Goal: Task Accomplishment & Management: Manage account settings

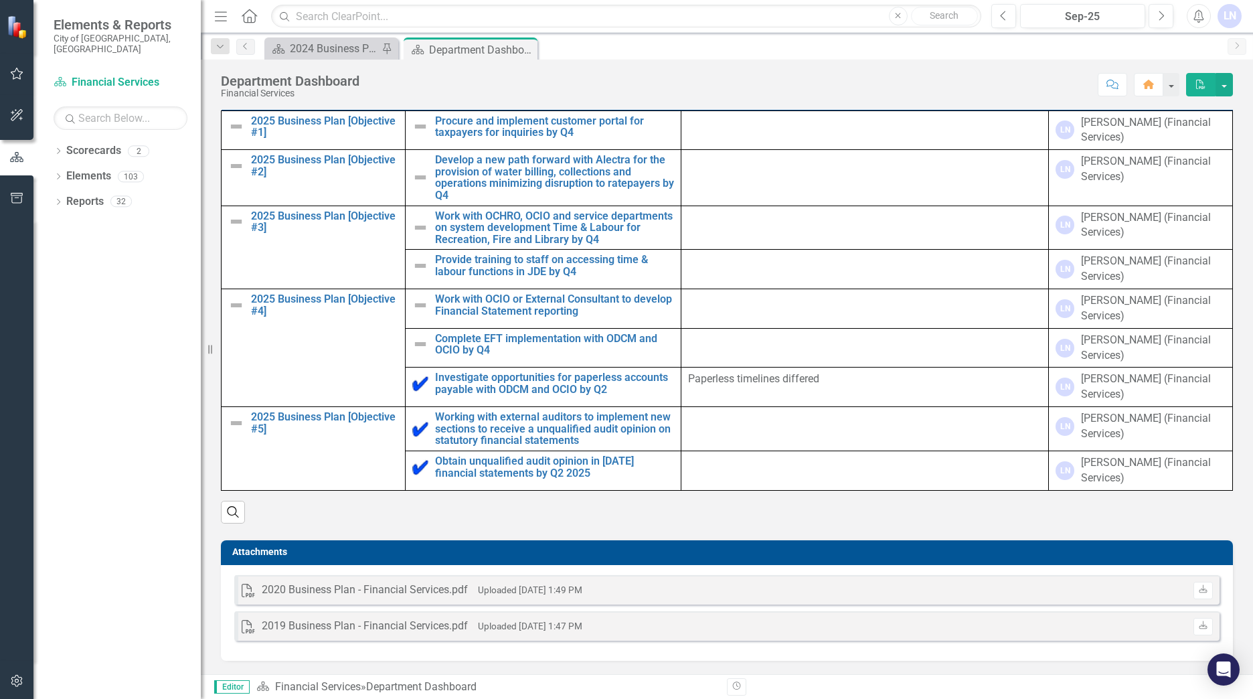
scroll to position [690, 0]
click at [1000, 15] on icon "Previous" at bounding box center [1003, 16] width 7 height 12
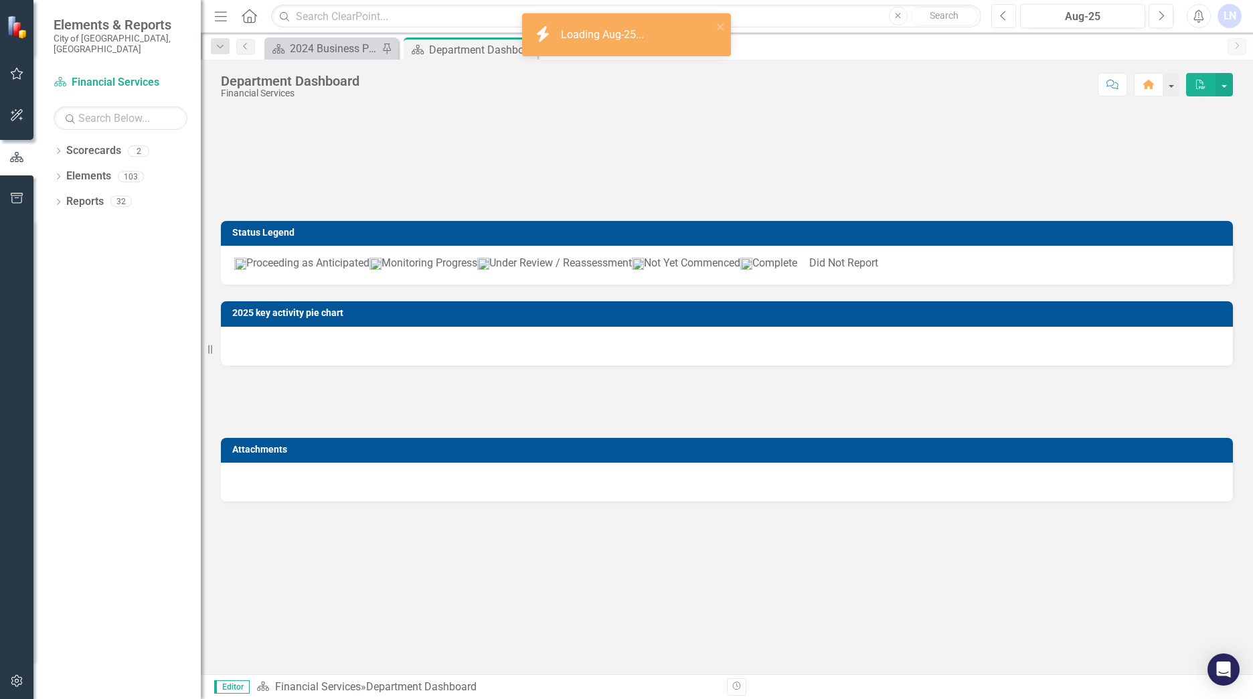
click at [1000, 15] on icon "Previous" at bounding box center [1003, 16] width 7 height 12
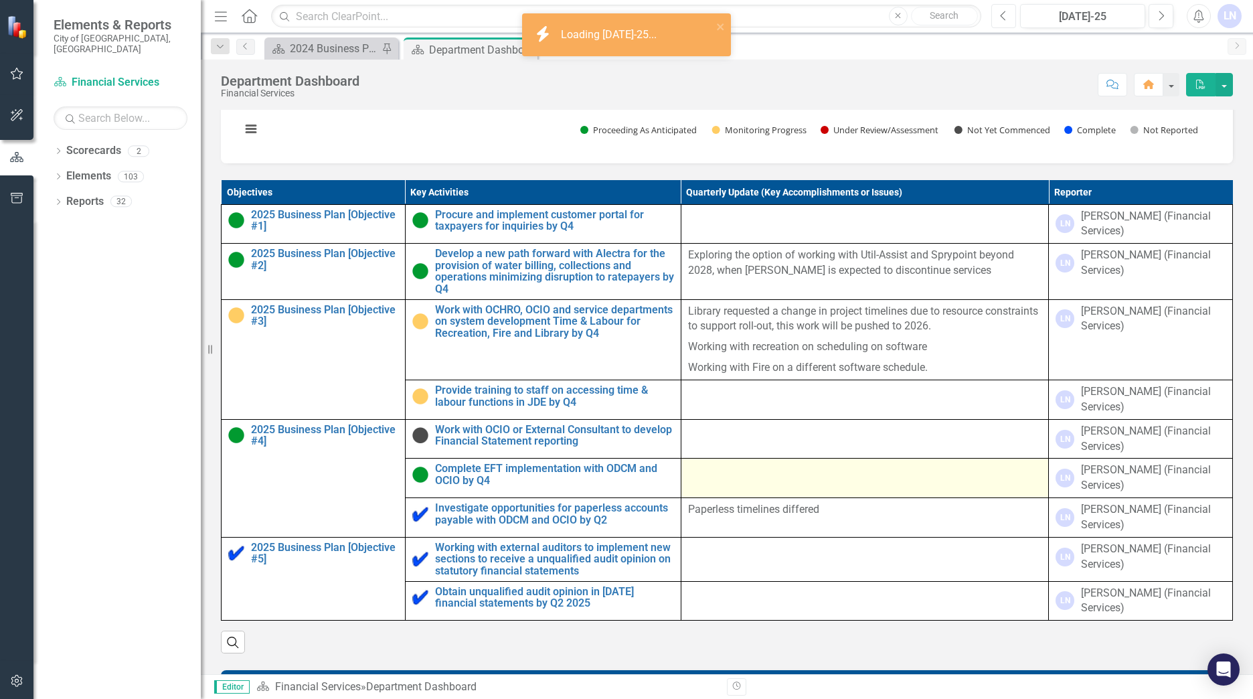
scroll to position [669, 0]
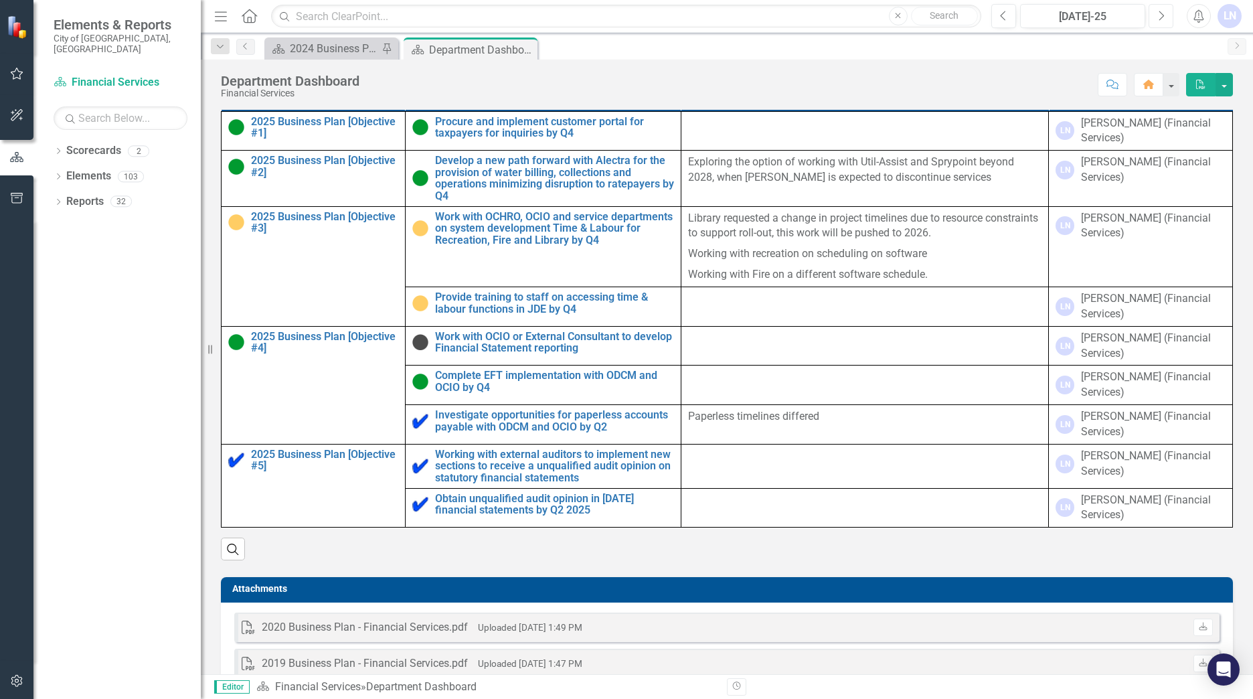
click at [1161, 15] on icon "Next" at bounding box center [1160, 16] width 7 height 12
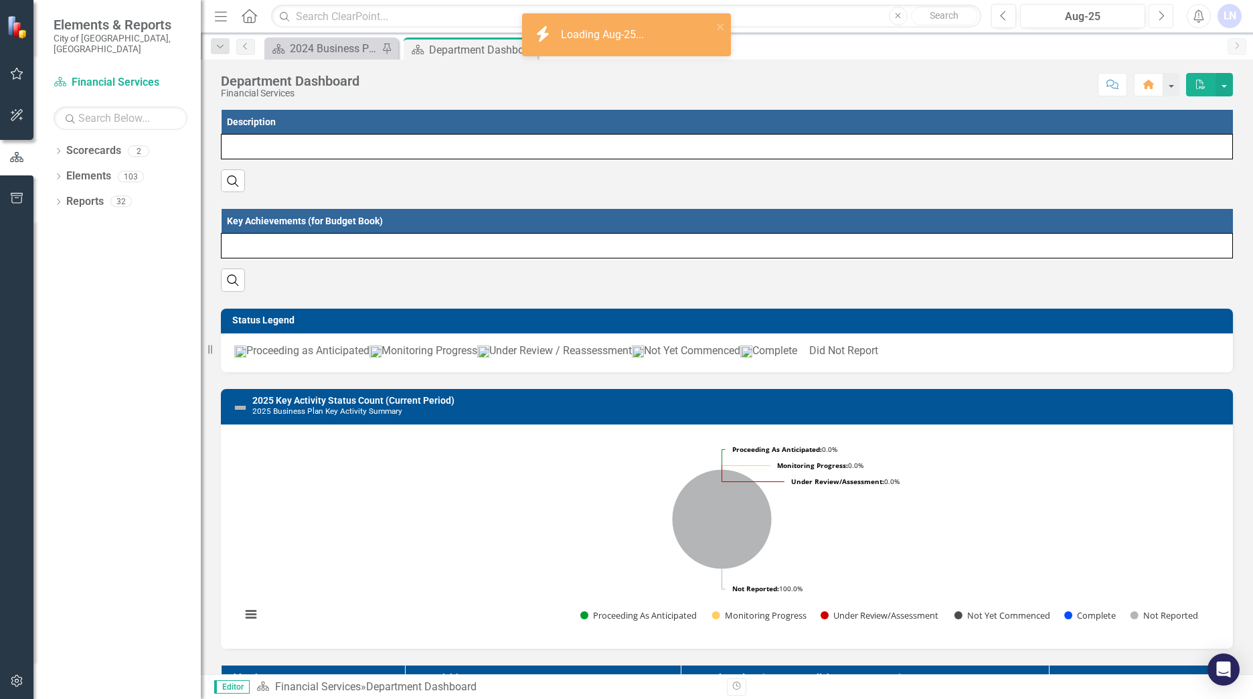
click at [1161, 15] on icon "Next" at bounding box center [1160, 16] width 7 height 12
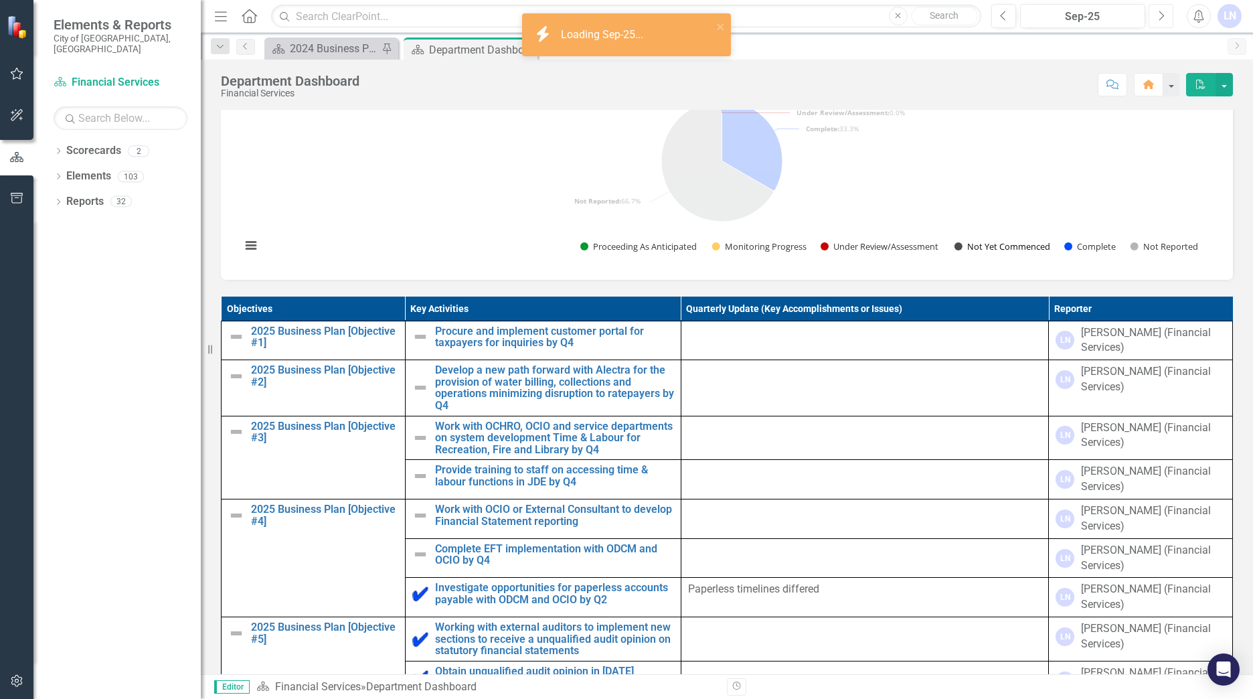
scroll to position [469, 0]
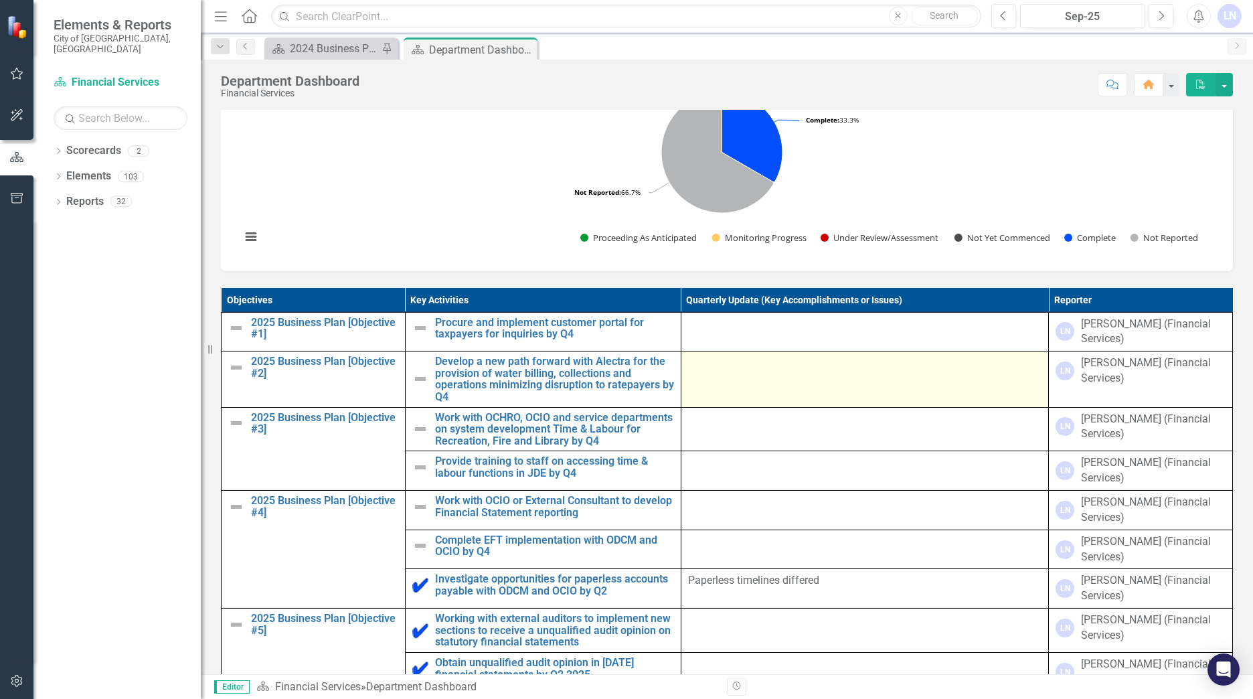
click at [733, 374] on td at bounding box center [865, 379] width 368 height 56
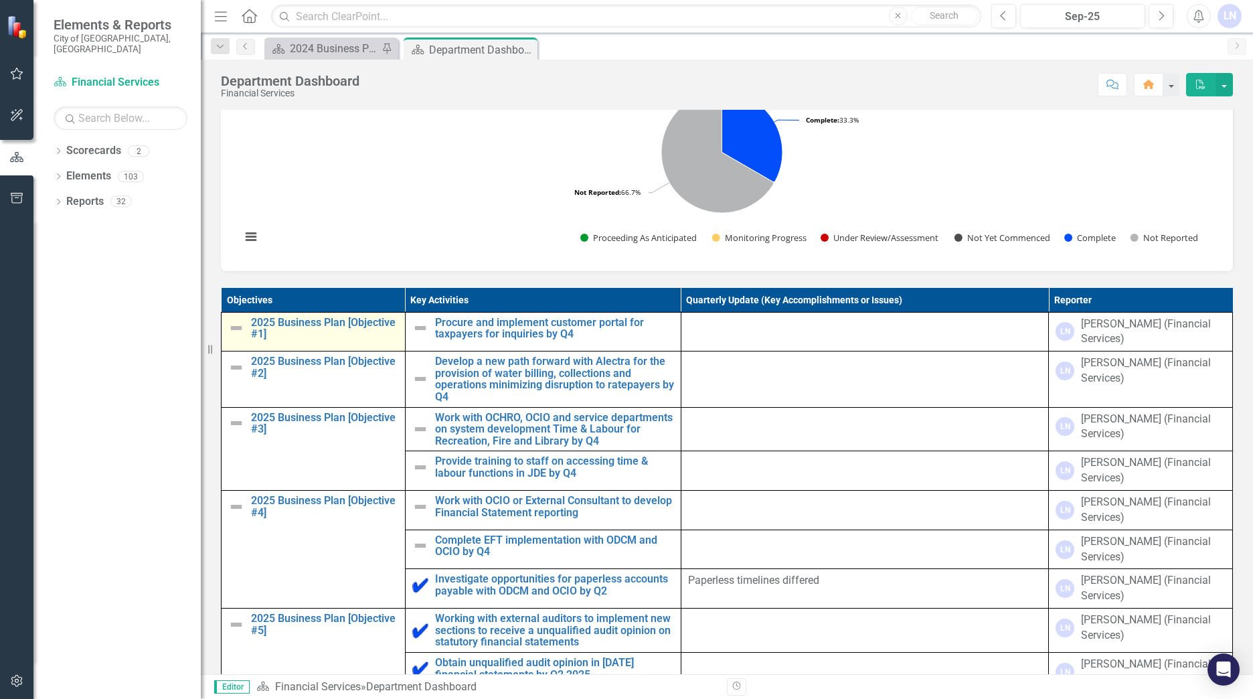
click at [234, 336] on img at bounding box center [236, 328] width 16 height 16
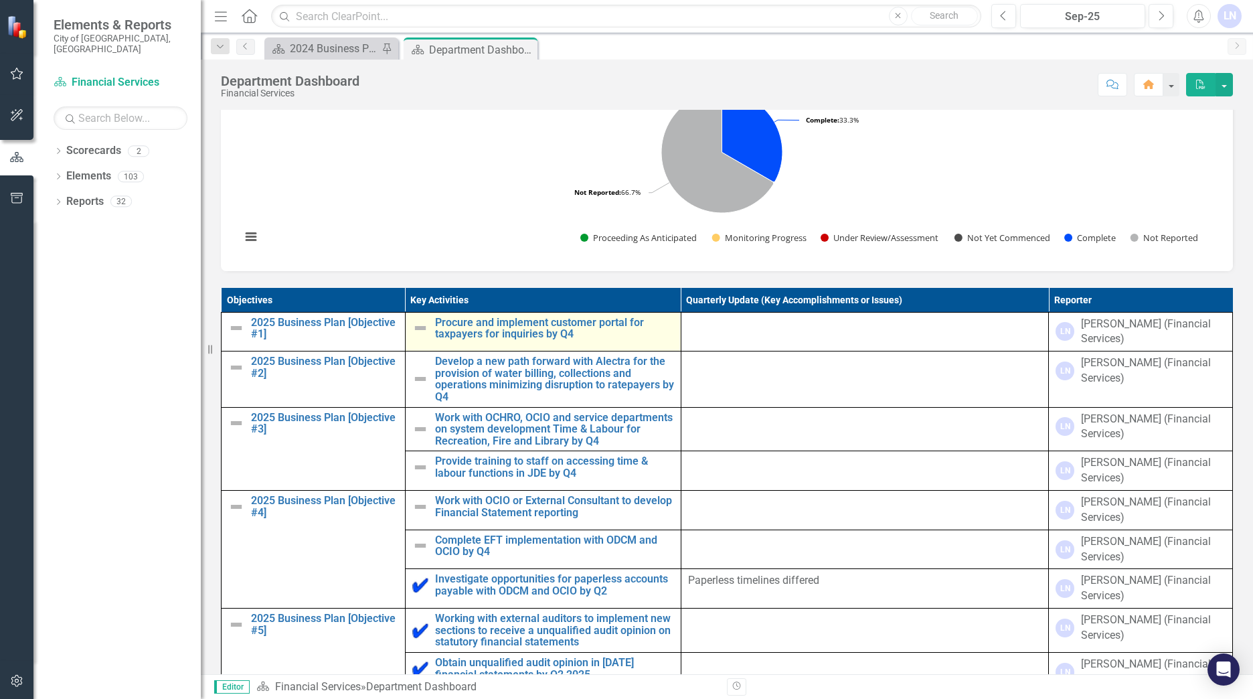
click at [418, 336] on img at bounding box center [420, 328] width 16 height 16
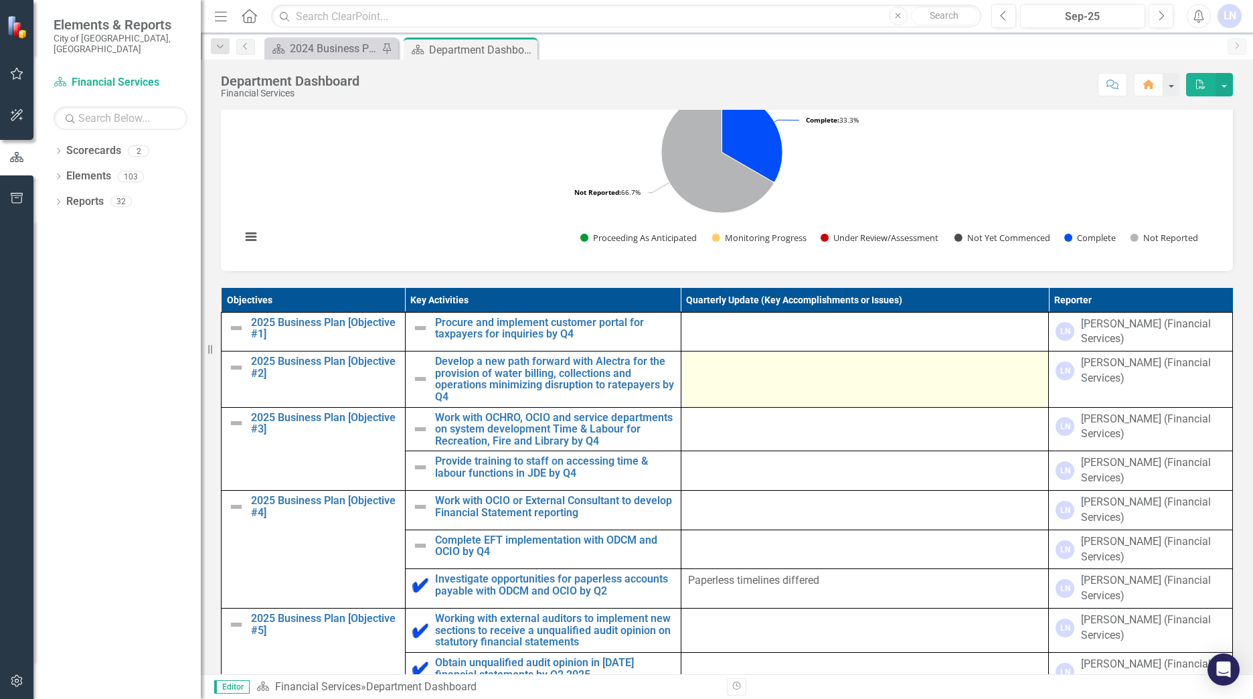
click at [700, 396] on td at bounding box center [865, 379] width 368 height 56
click at [721, 406] on td at bounding box center [865, 379] width 368 height 56
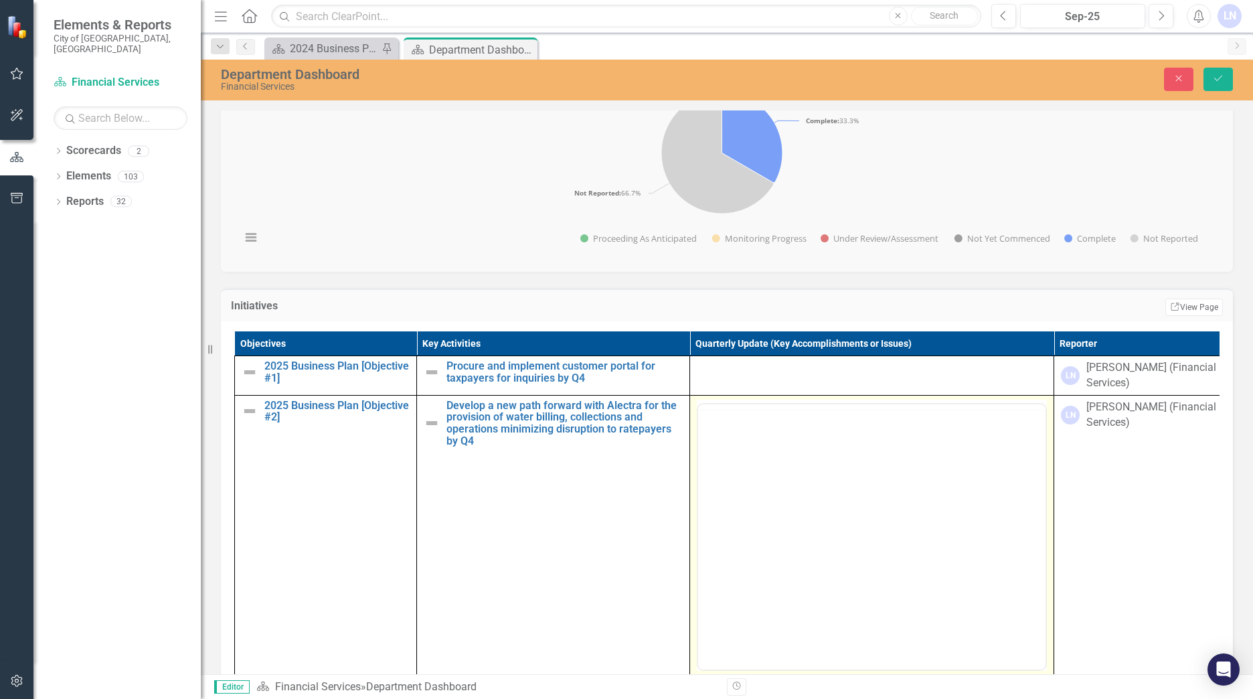
scroll to position [0, 0]
click at [806, 483] on body "Rich Text Area. Press ALT-0 for help." at bounding box center [871, 535] width 347 height 201
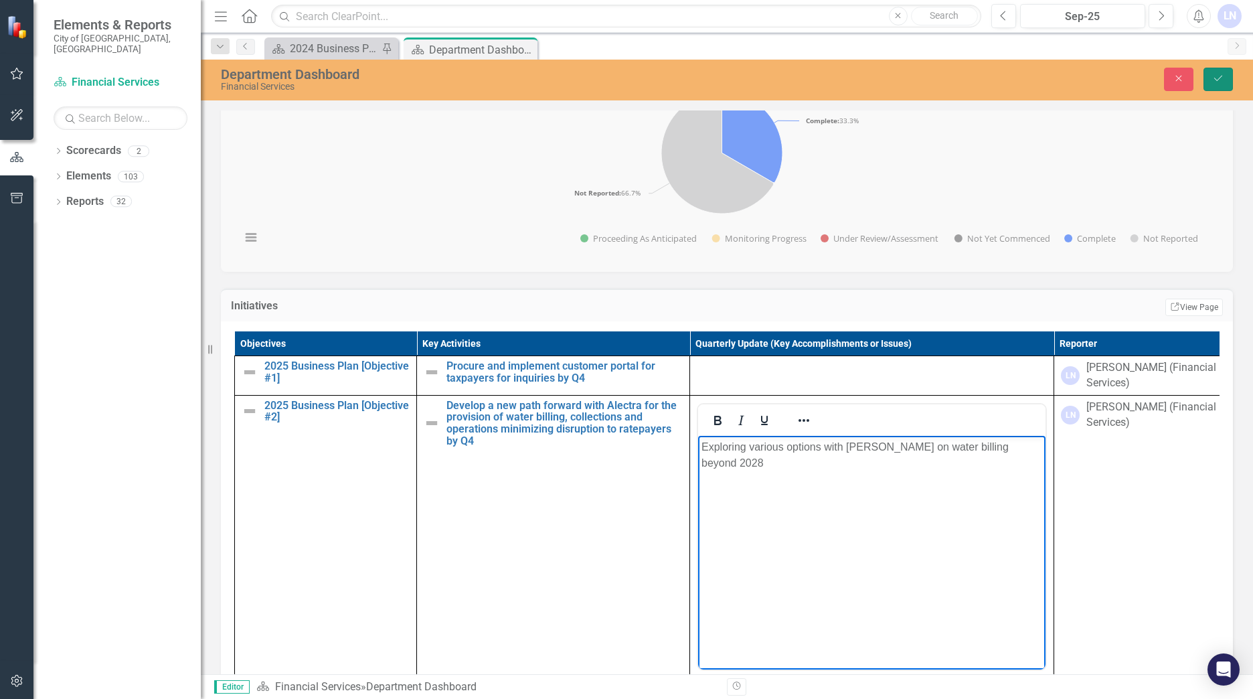
click at [1210, 74] on button "Save" at bounding box center [1218, 79] width 29 height 23
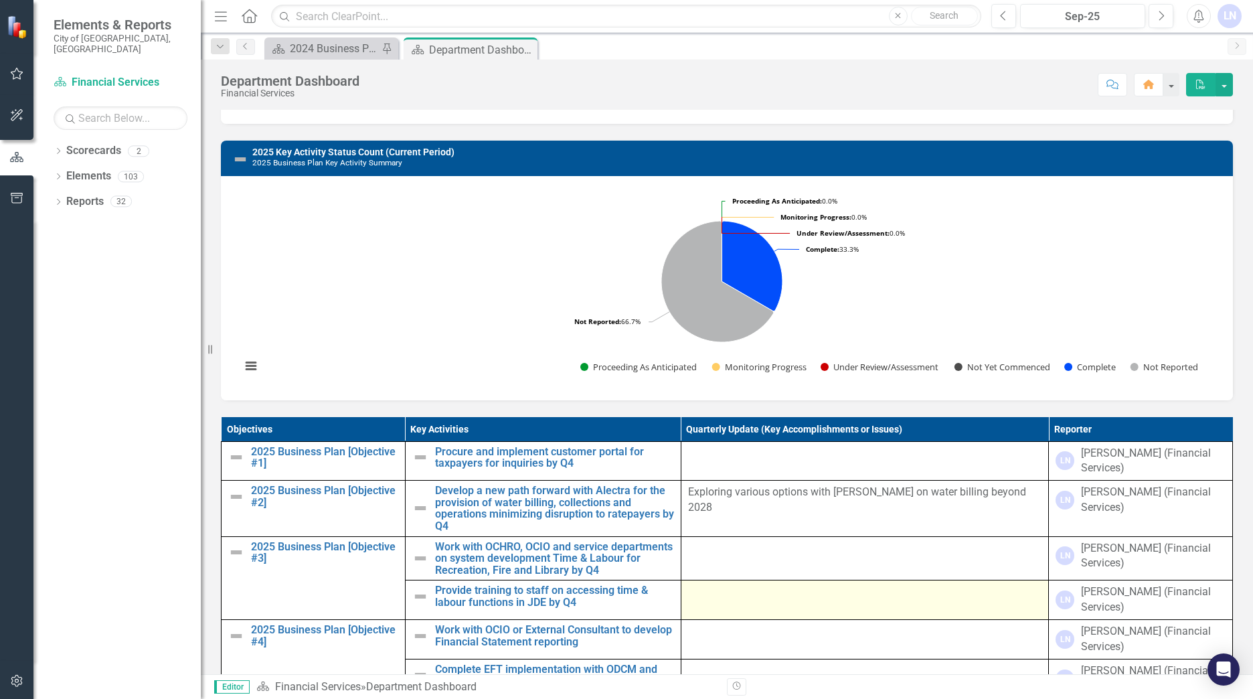
scroll to position [469, 0]
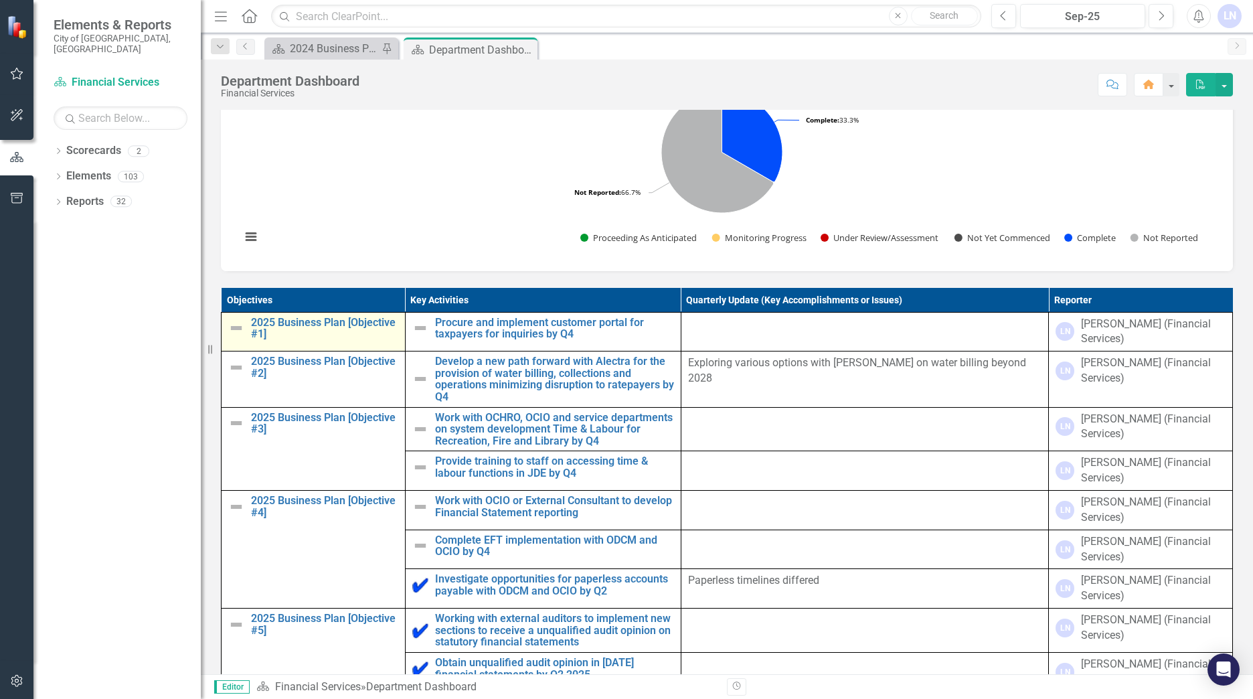
click at [236, 336] on img at bounding box center [236, 328] width 16 height 16
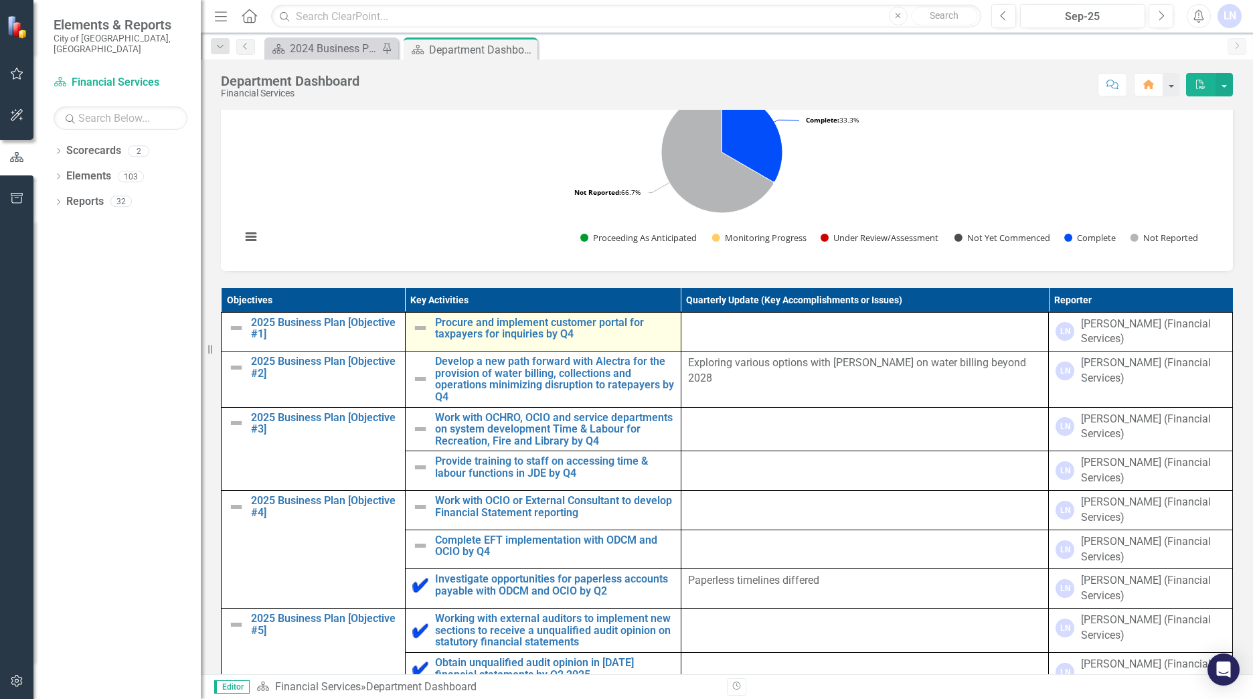
click at [425, 336] on img at bounding box center [420, 328] width 16 height 16
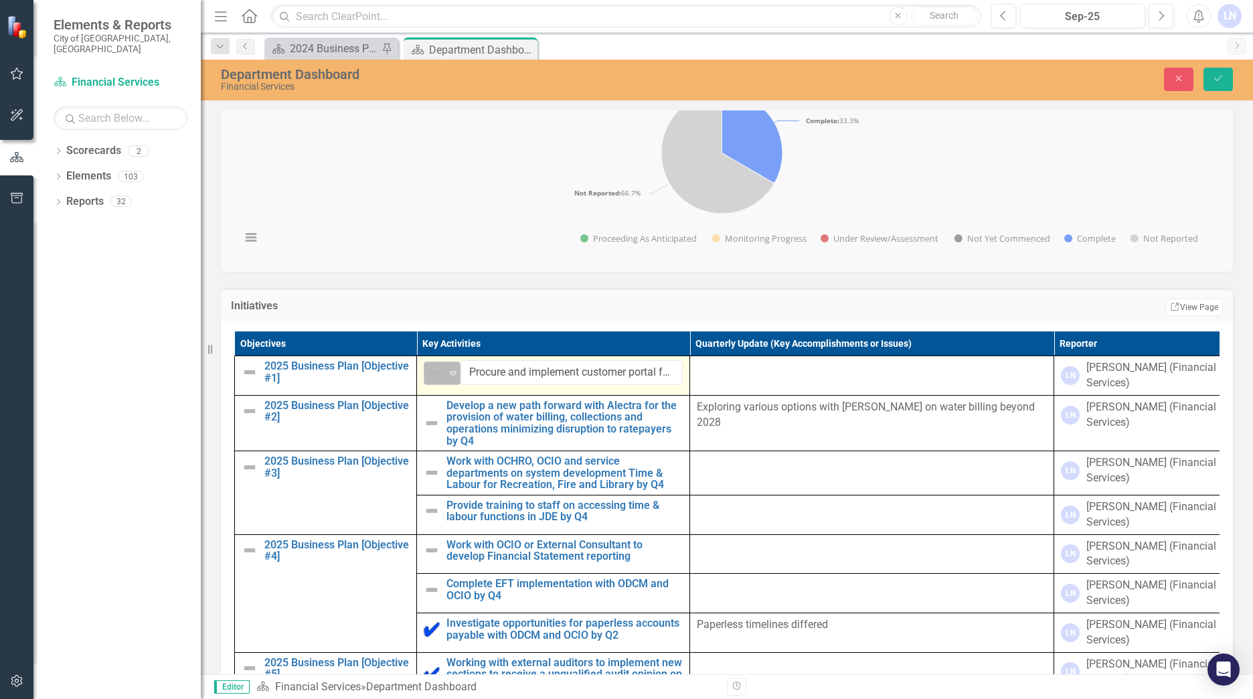
click at [452, 378] on icon "Expand" at bounding box center [453, 373] width 13 height 11
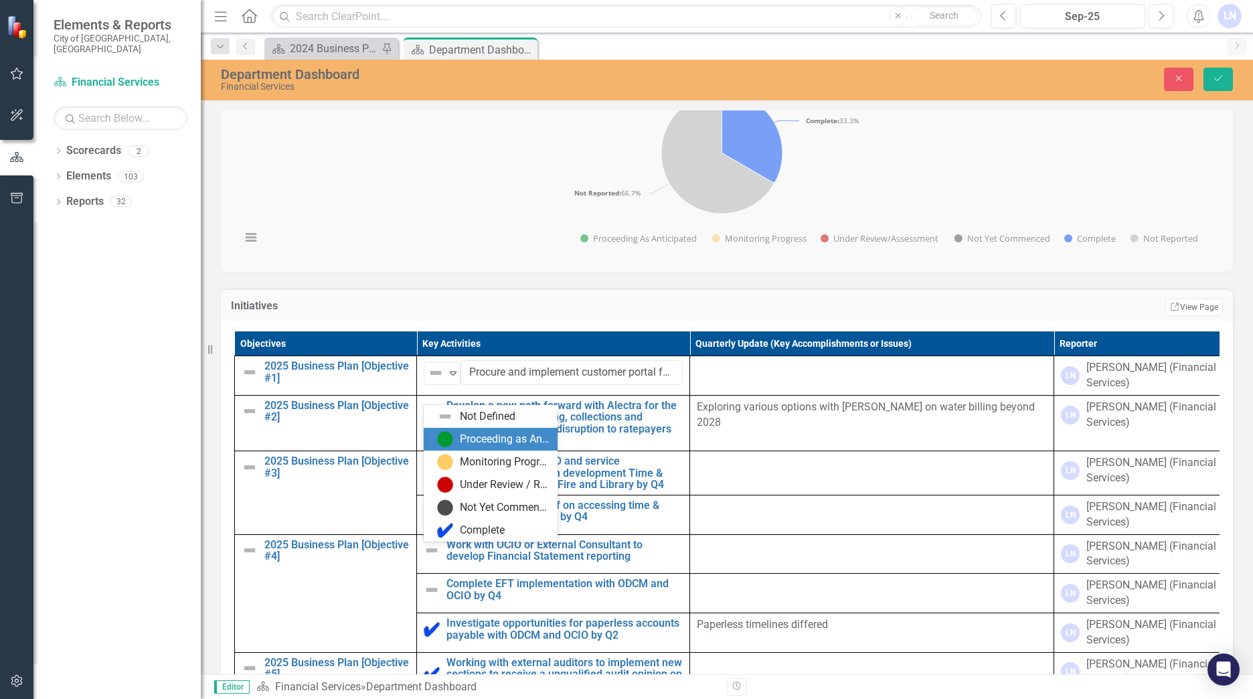
click at [445, 434] on img at bounding box center [445, 439] width 16 height 16
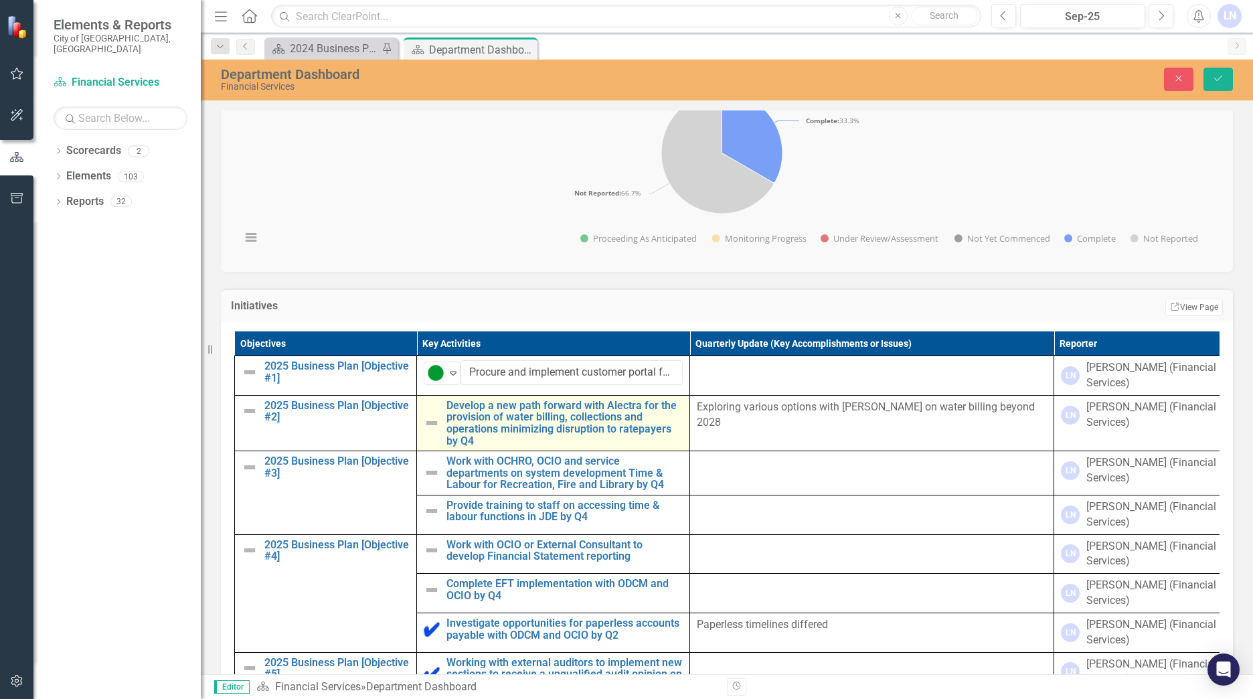
click at [436, 431] on img at bounding box center [432, 423] width 16 height 16
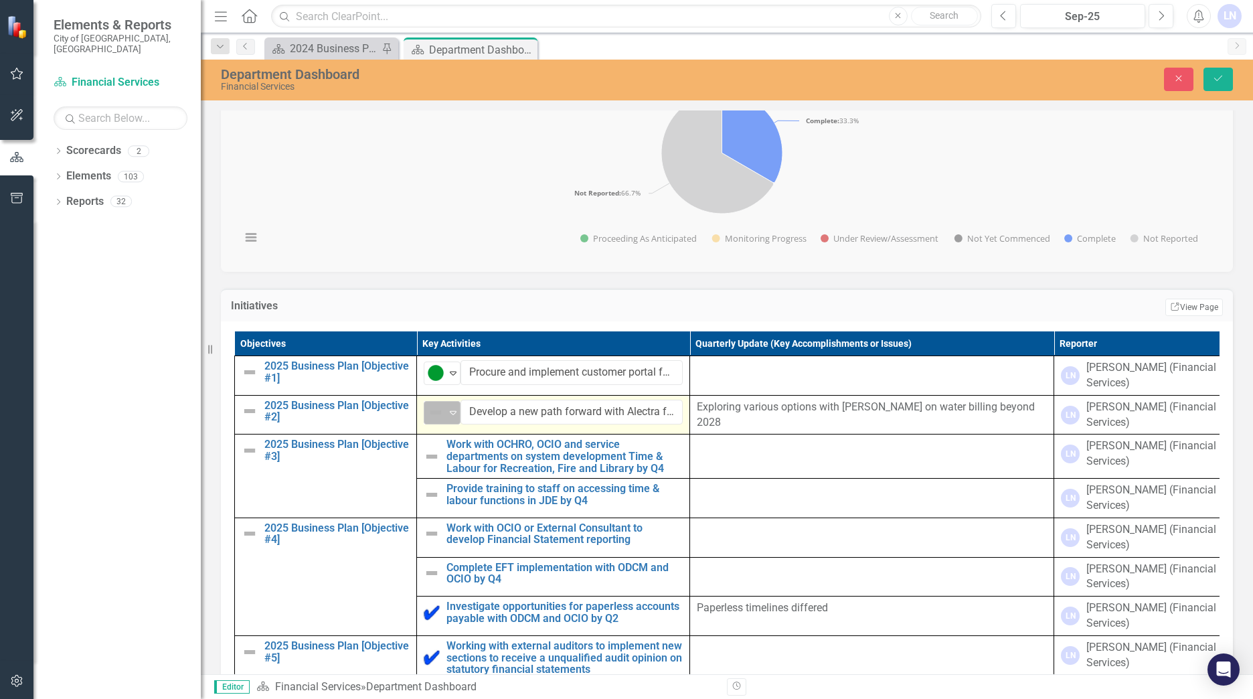
click at [457, 418] on icon "Expand" at bounding box center [453, 412] width 13 height 11
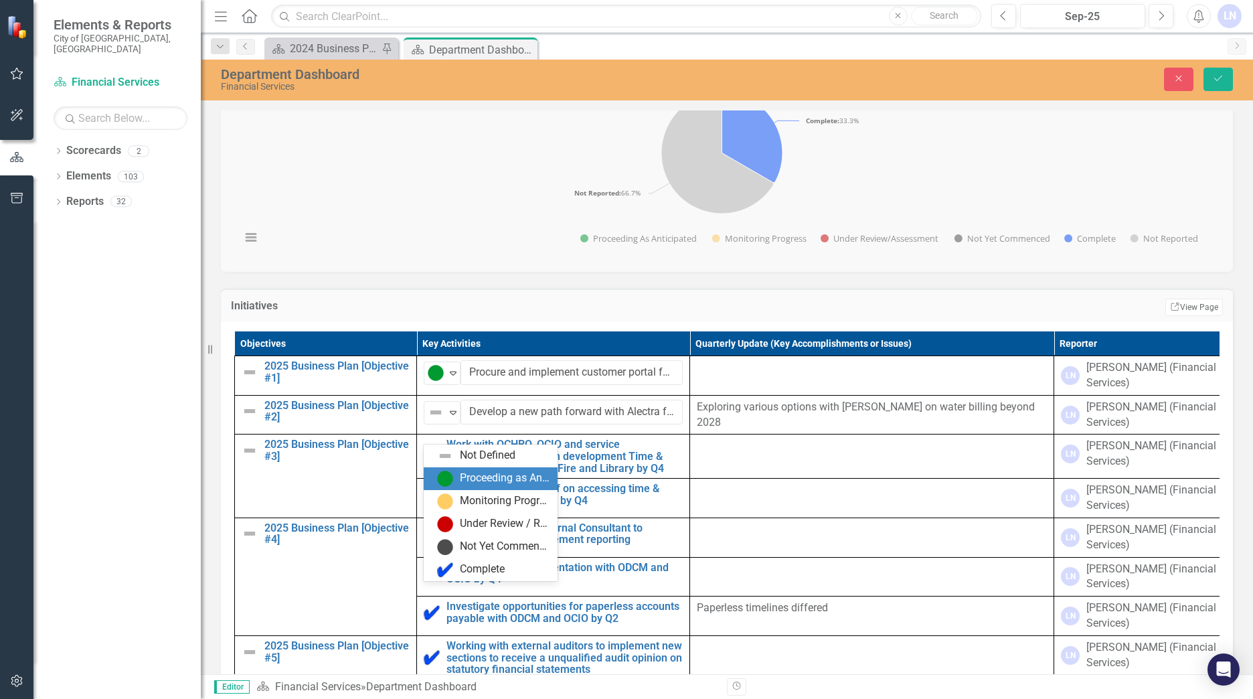
click at [446, 475] on img at bounding box center [445, 479] width 16 height 16
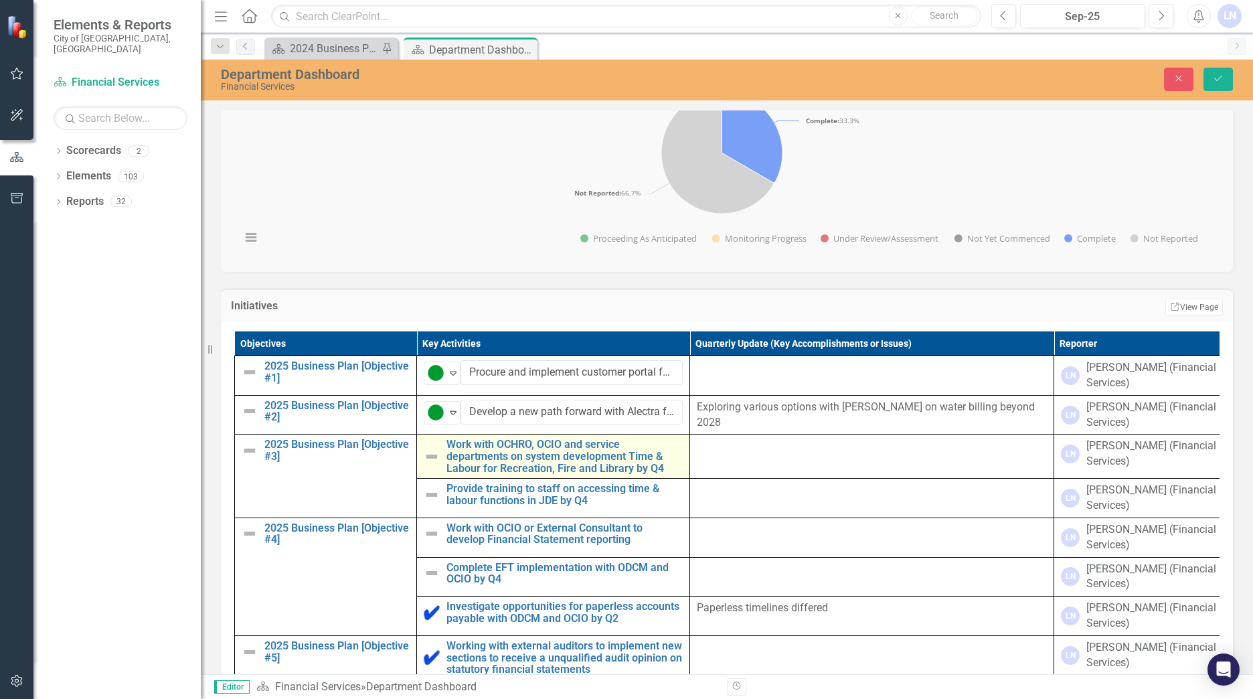
click at [431, 465] on img at bounding box center [432, 457] width 16 height 16
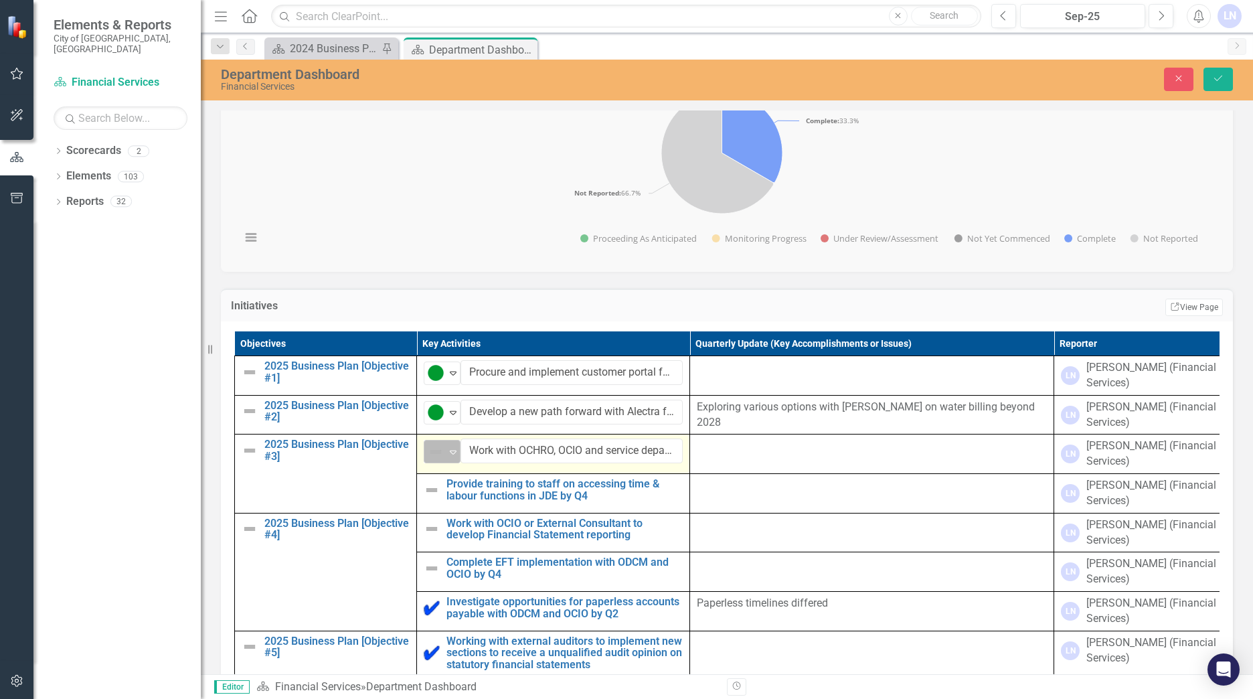
click at [450, 457] on icon "Expand" at bounding box center [453, 452] width 13 height 11
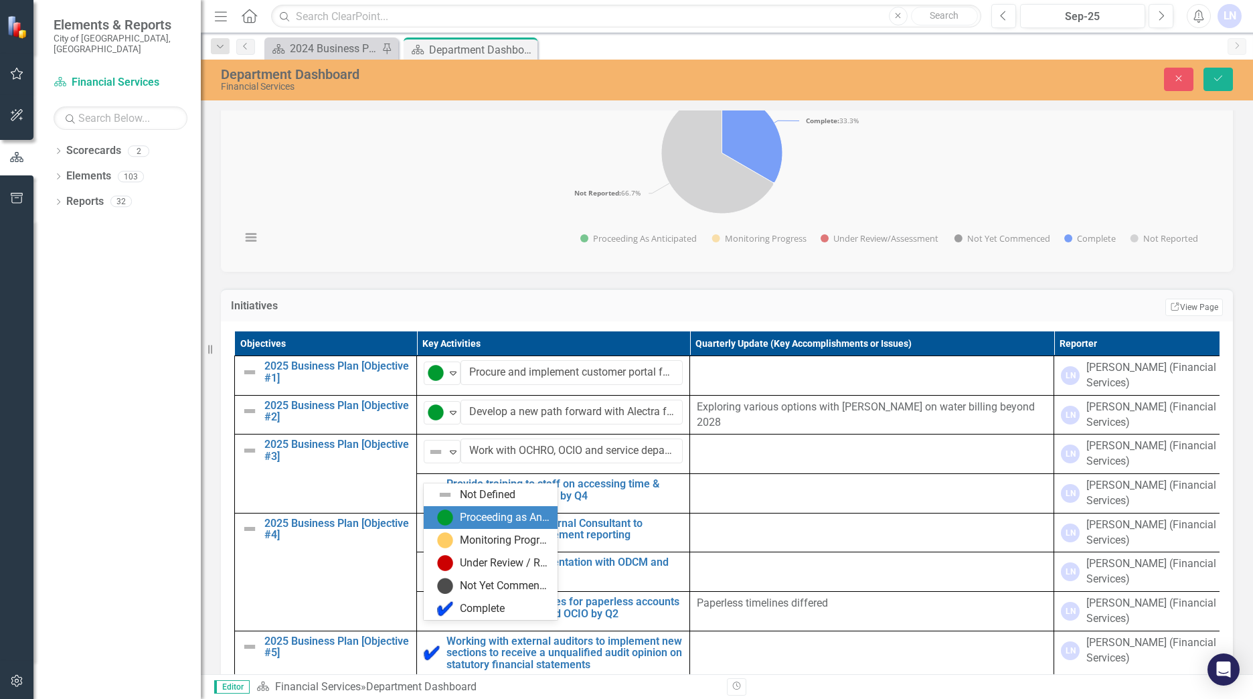
click at [447, 515] on img at bounding box center [445, 517] width 16 height 16
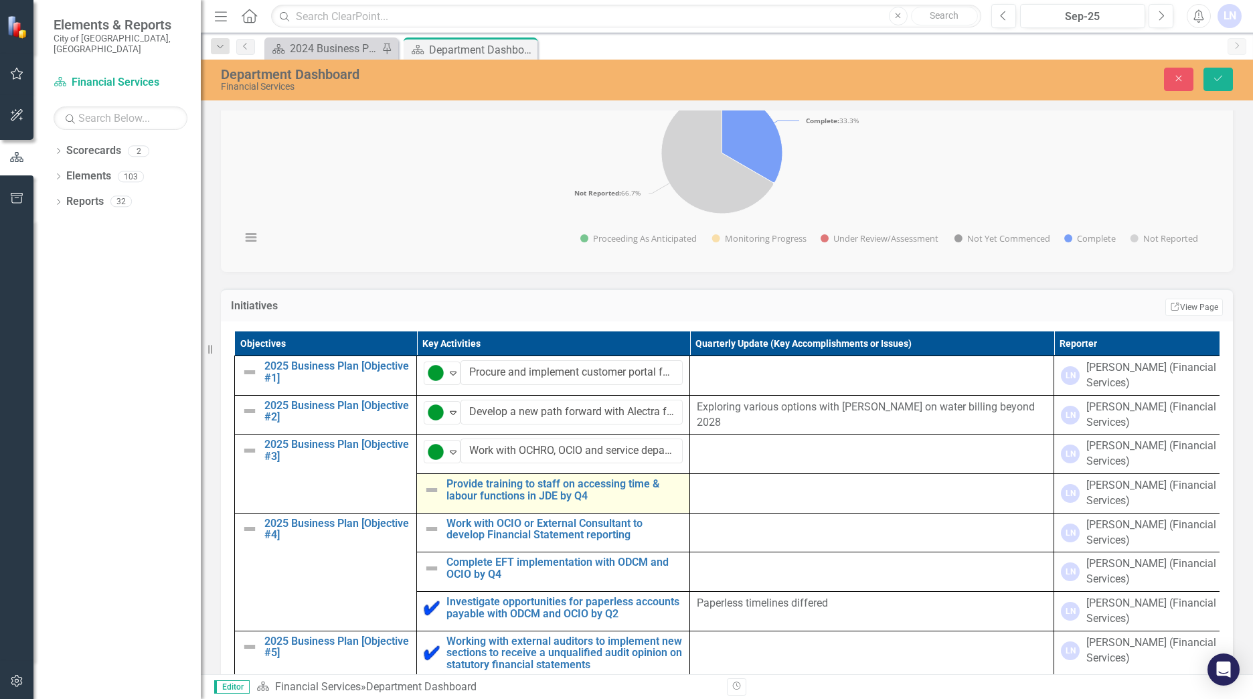
click at [428, 498] on img at bounding box center [432, 490] width 16 height 16
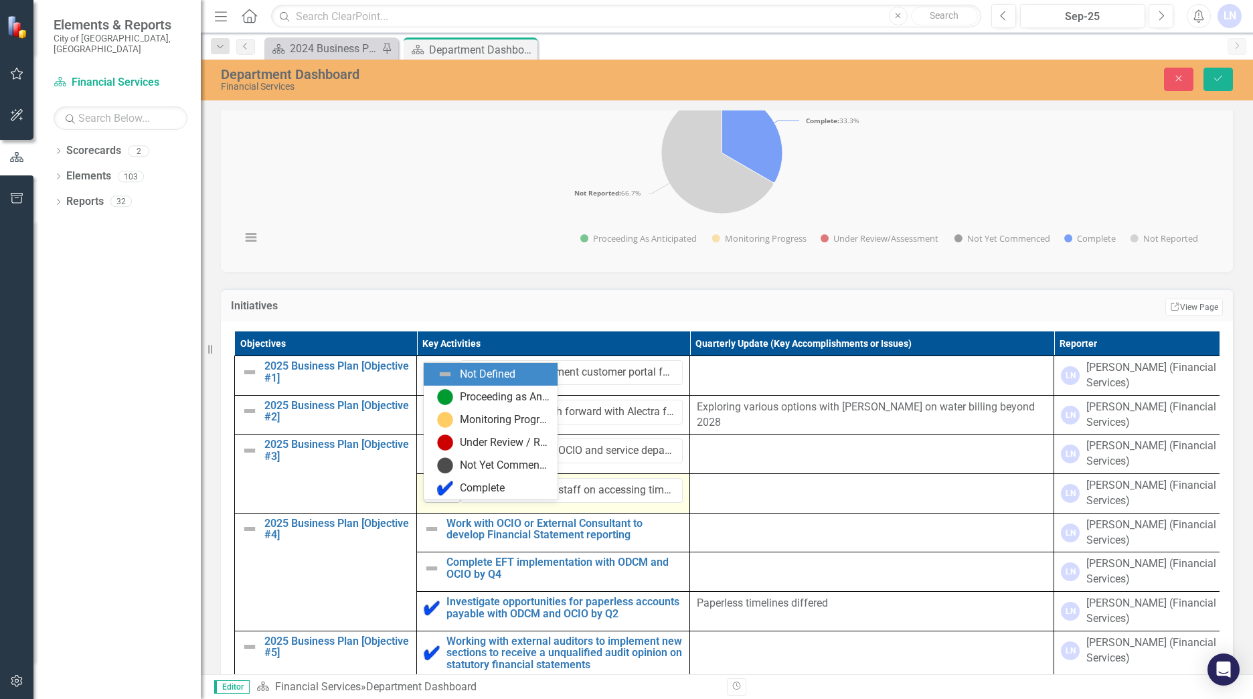
click at [454, 497] on icon "Expand" at bounding box center [453, 491] width 13 height 11
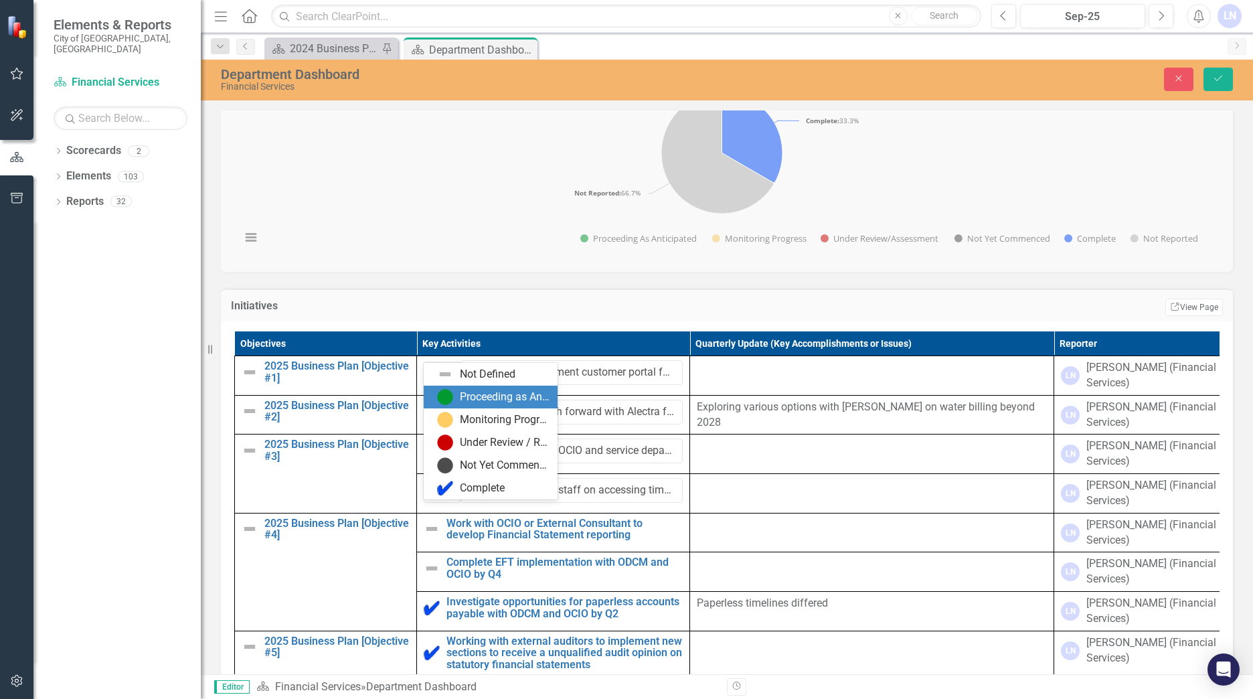
click at [449, 392] on img at bounding box center [445, 397] width 16 height 16
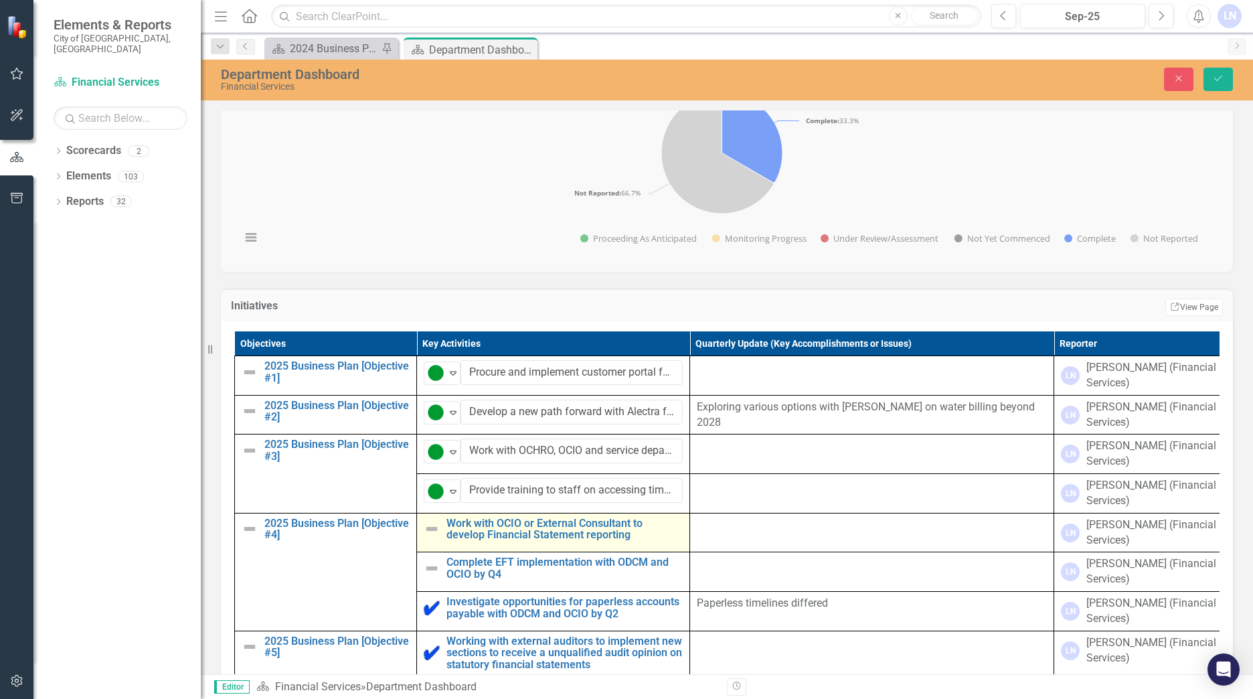
click at [432, 537] on img at bounding box center [432, 529] width 16 height 16
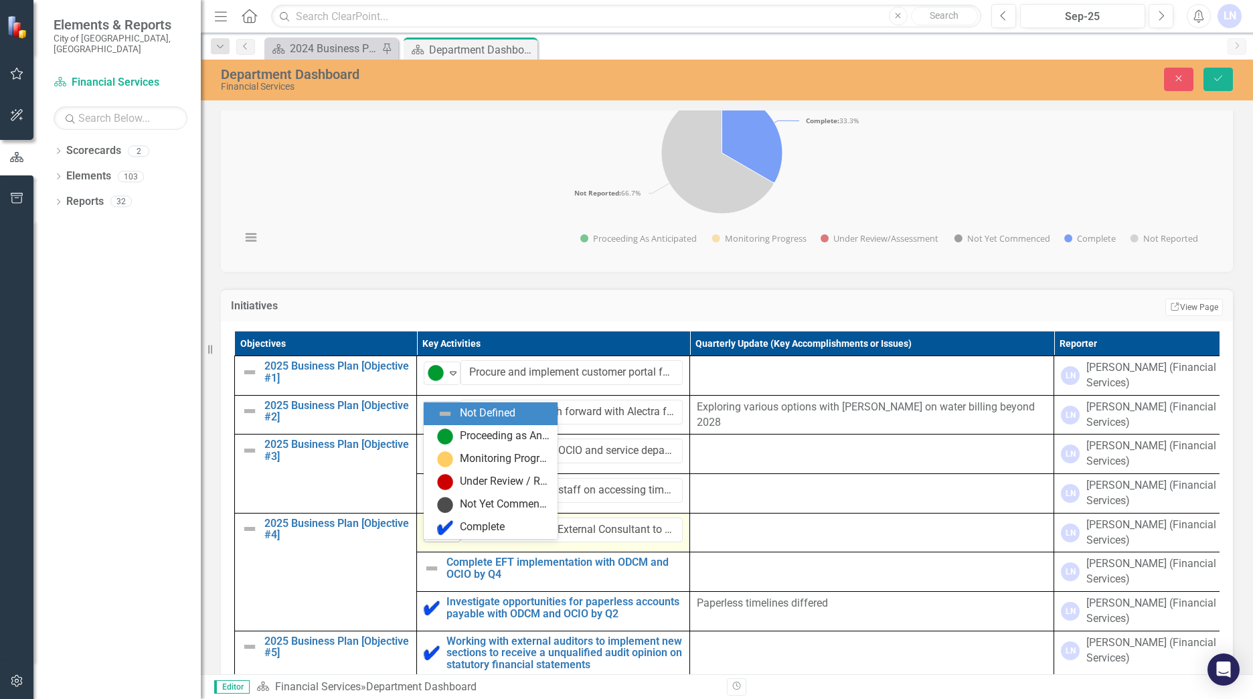
click at [452, 536] on icon "Expand" at bounding box center [453, 530] width 13 height 11
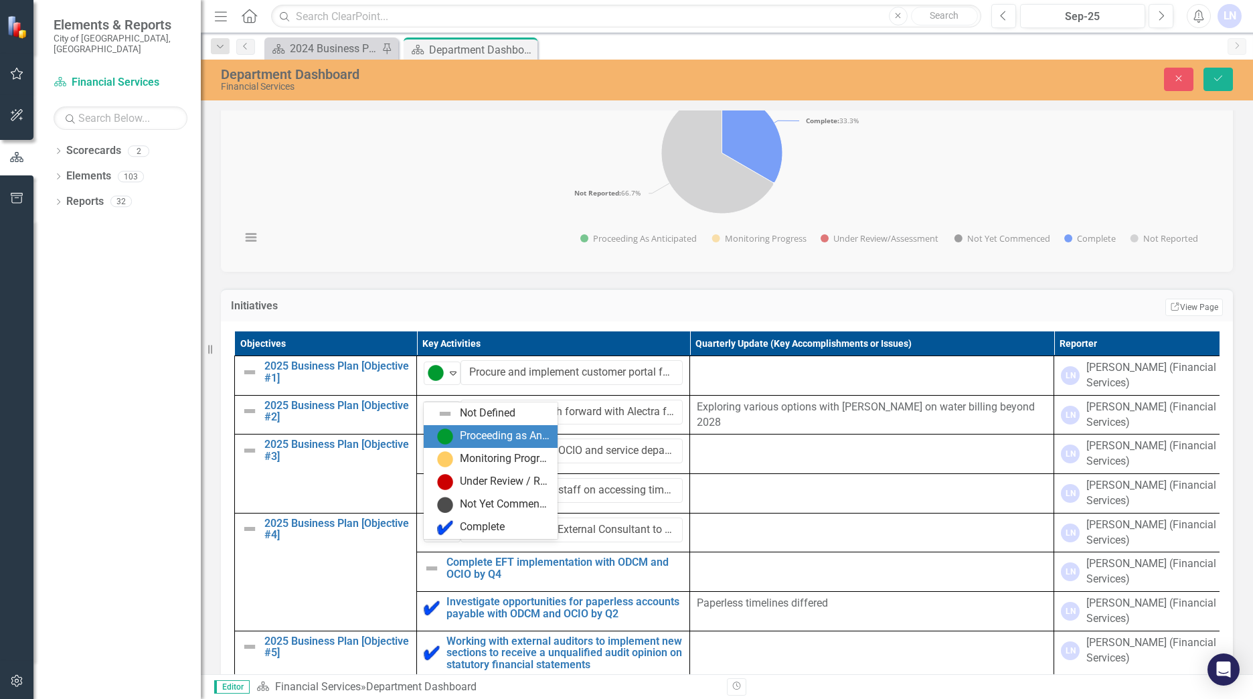
click at [445, 433] on img at bounding box center [445, 436] width 16 height 16
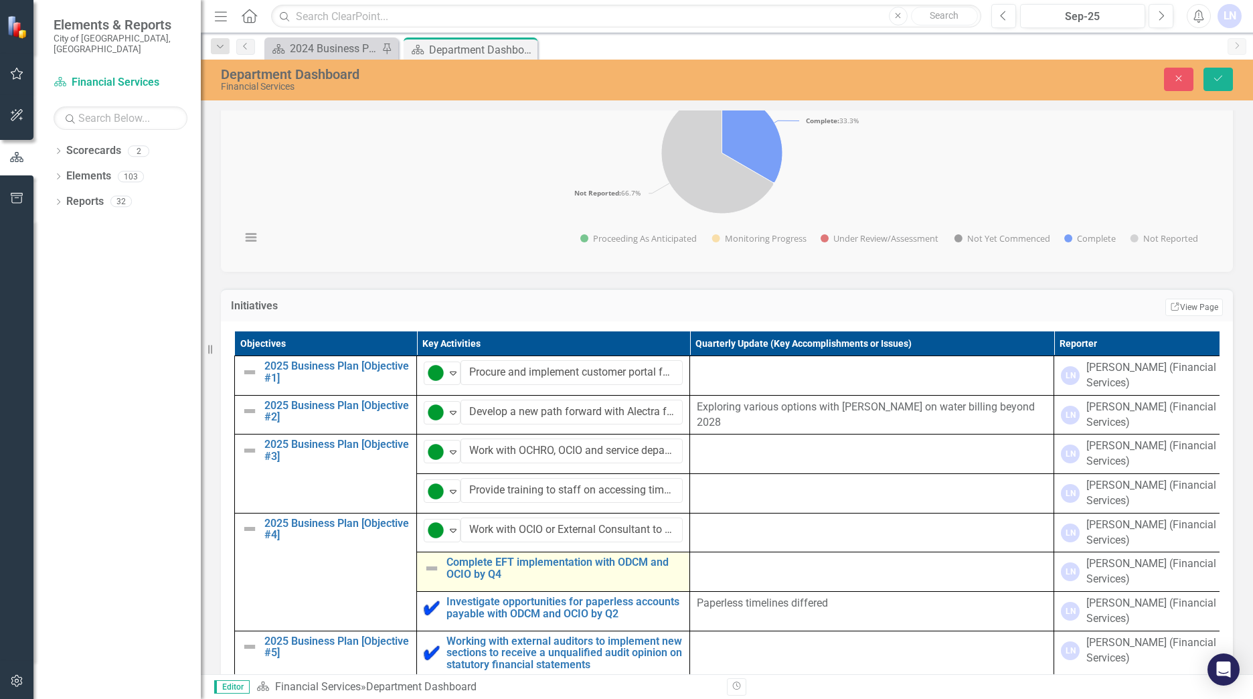
click at [431, 576] on img at bounding box center [432, 568] width 16 height 16
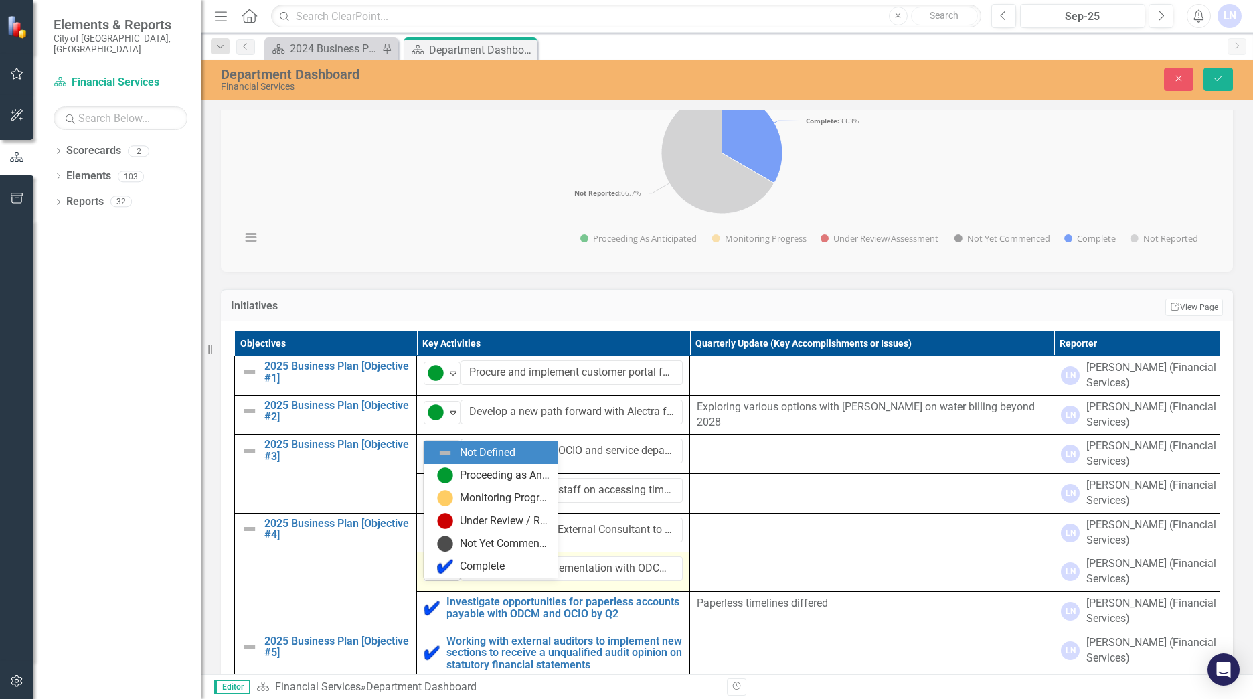
click at [451, 575] on icon "Expand" at bounding box center [453, 569] width 13 height 11
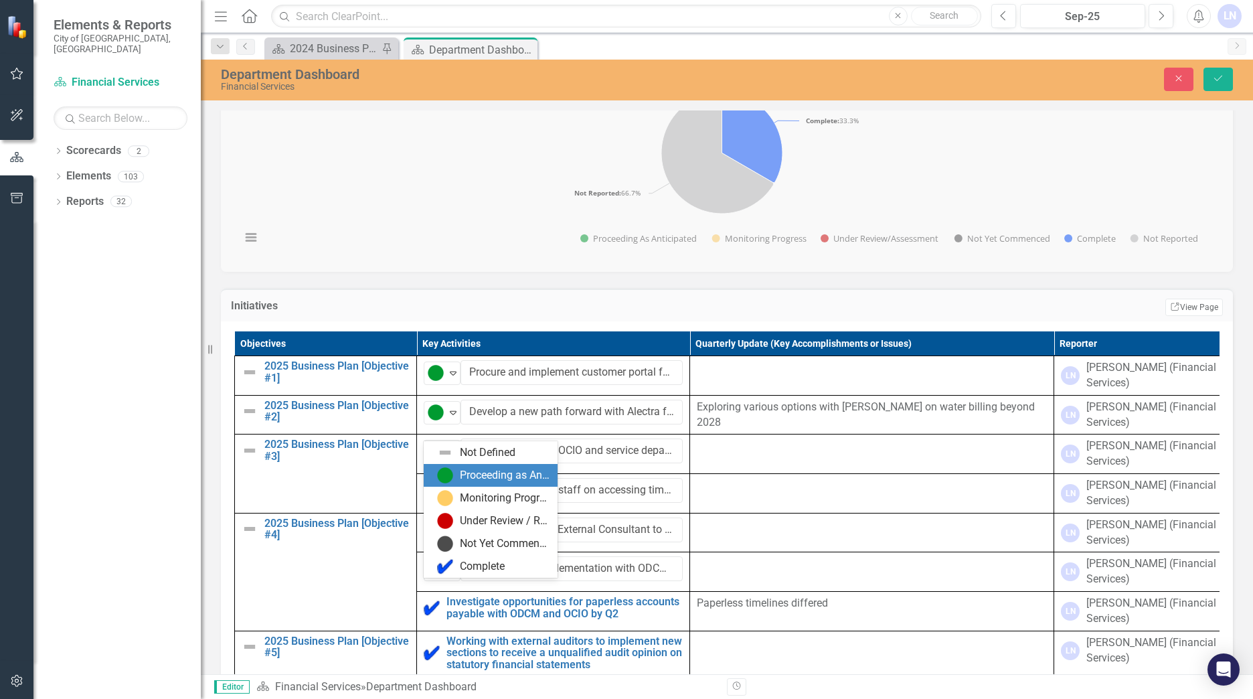
click at [464, 470] on div "Proceeding as Anticipated" at bounding box center [505, 475] width 90 height 15
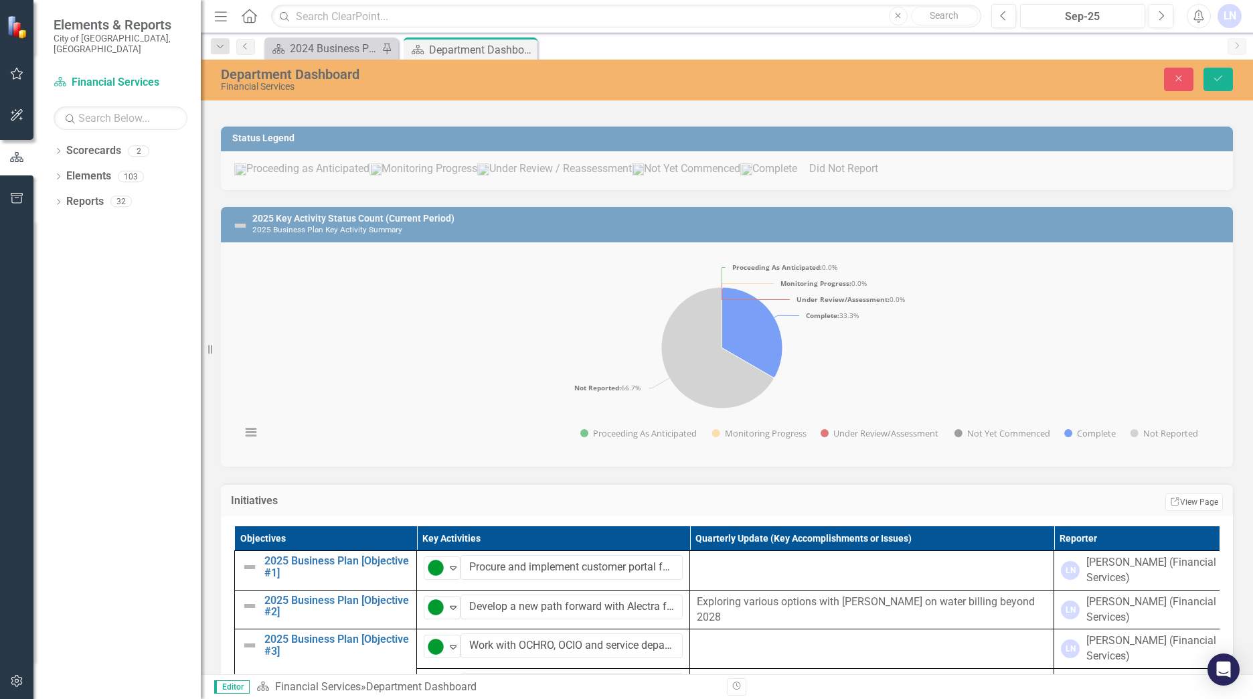
scroll to position [268, 0]
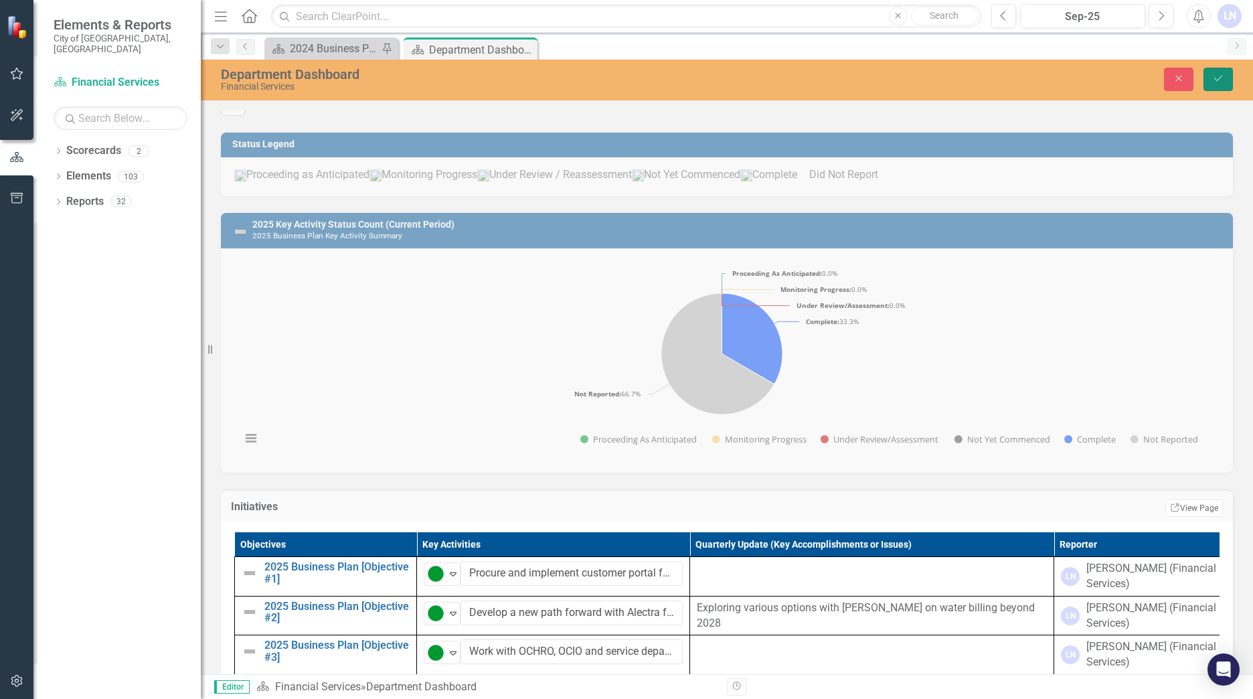
click at [1210, 76] on button "Save" at bounding box center [1218, 79] width 29 height 23
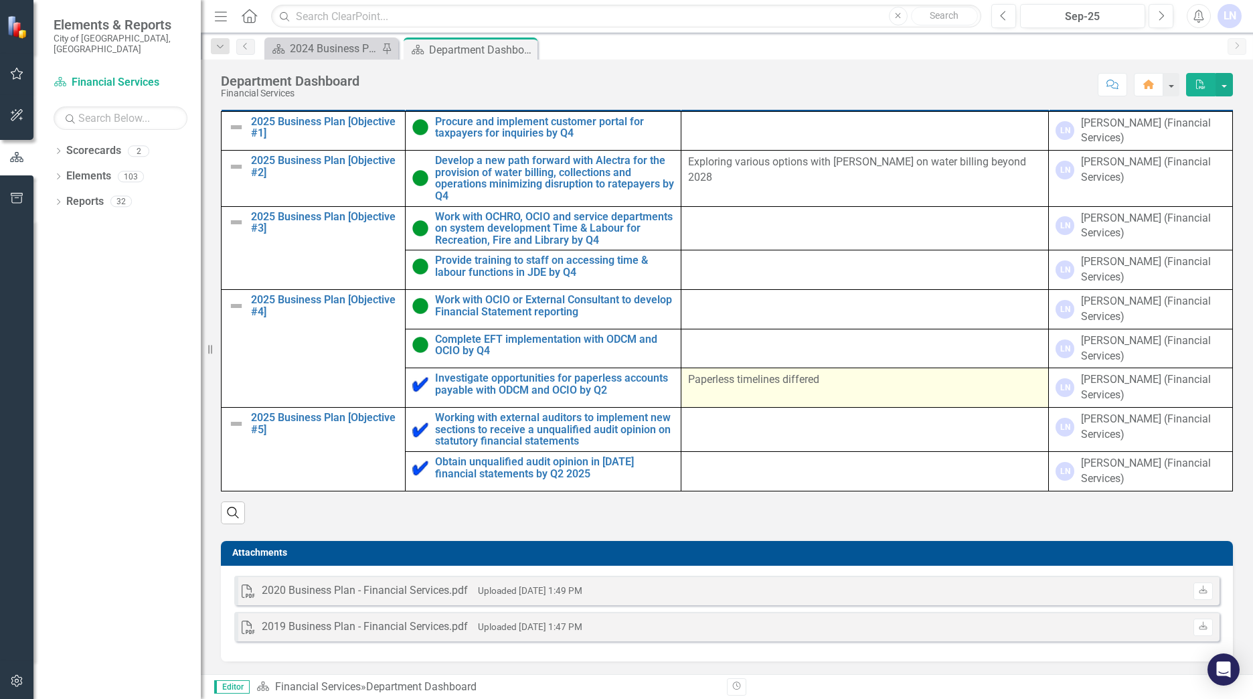
scroll to position [654, 0]
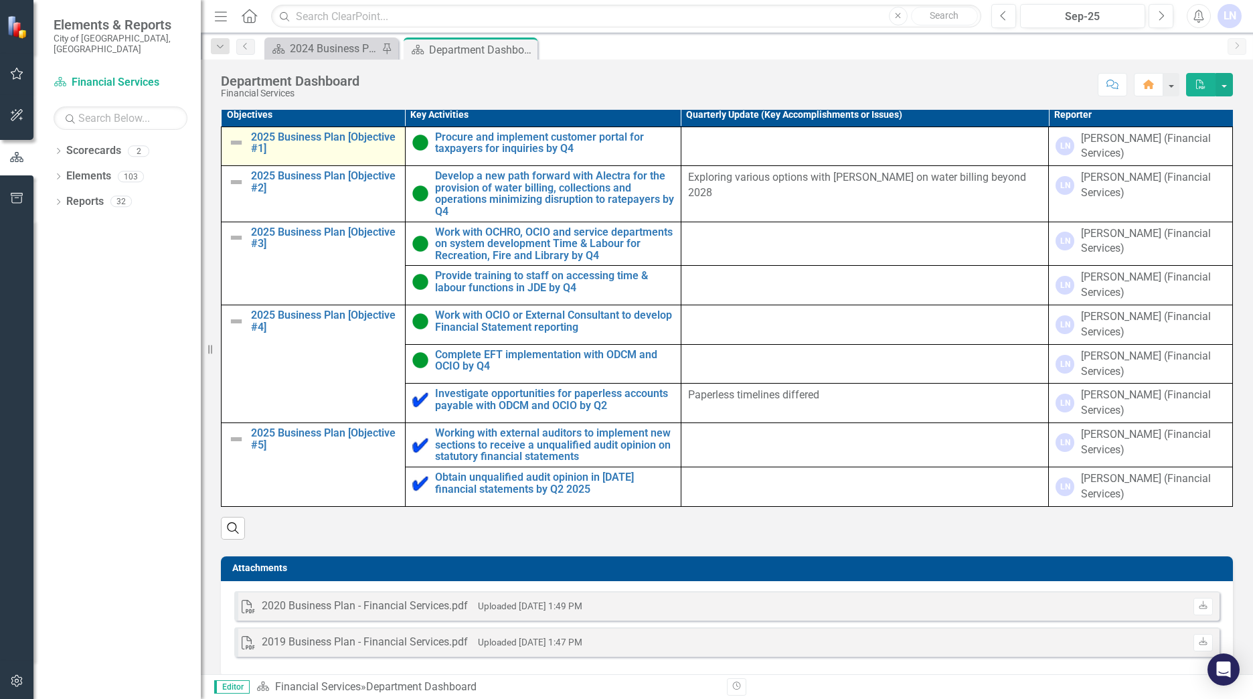
click at [234, 145] on img at bounding box center [236, 143] width 16 height 16
click at [274, 149] on link "2025 Business Plan [Objective #1]" at bounding box center [324, 142] width 147 height 23
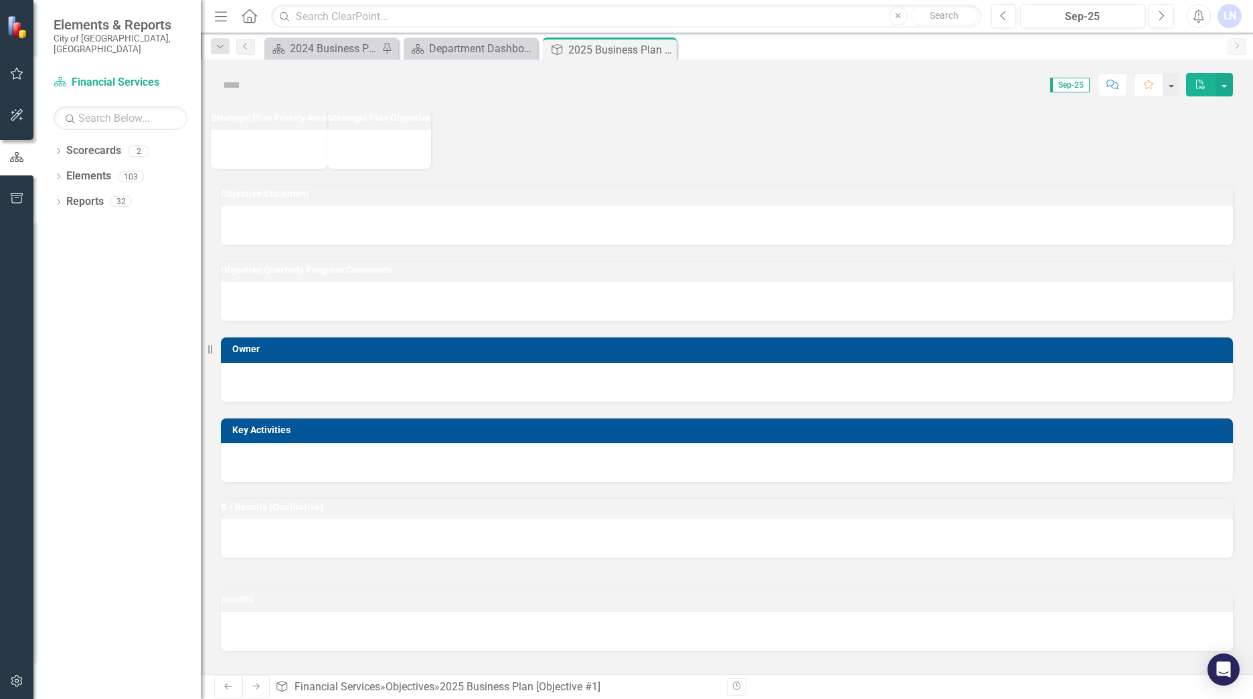
click at [275, 149] on div "Strategic Plan Priority Area Strategic Plan Objective Objective Statement Objec…" at bounding box center [727, 392] width 1052 height 564
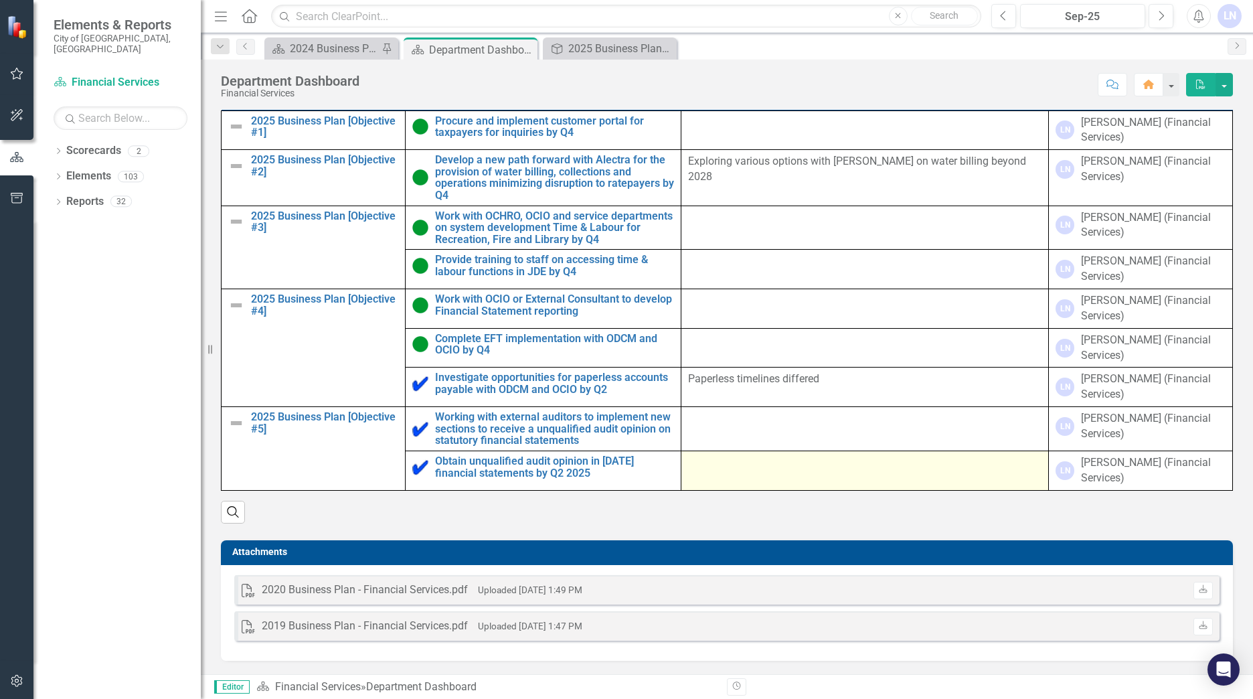
scroll to position [623, 0]
